Goal: Task Accomplishment & Management: Manage account settings

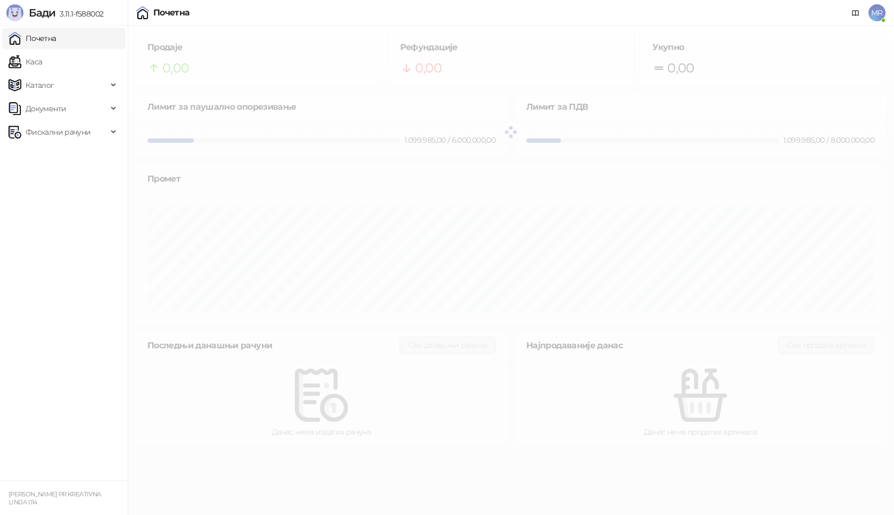
click at [878, 14] on span "MR" at bounding box center [877, 12] width 17 height 17
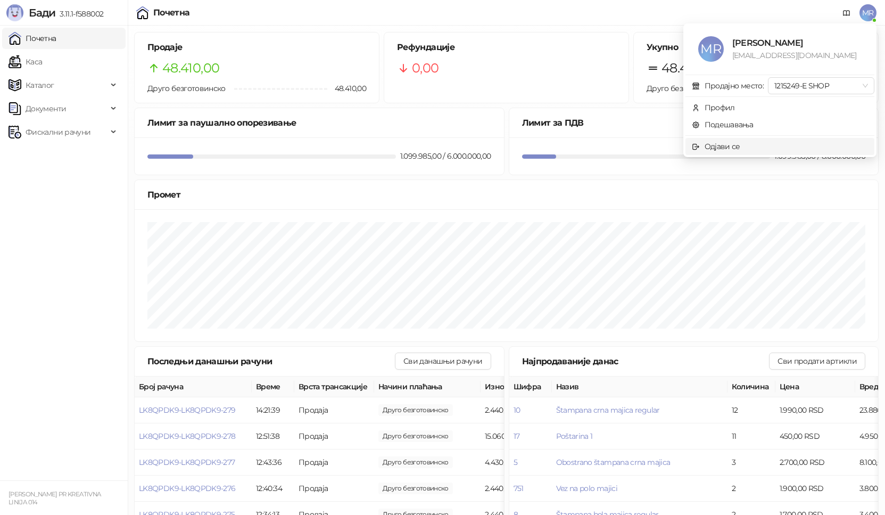
click at [722, 148] on div "Одјави се" at bounding box center [723, 147] width 36 height 12
